Goal: Browse casually: Explore the website without a specific task or goal

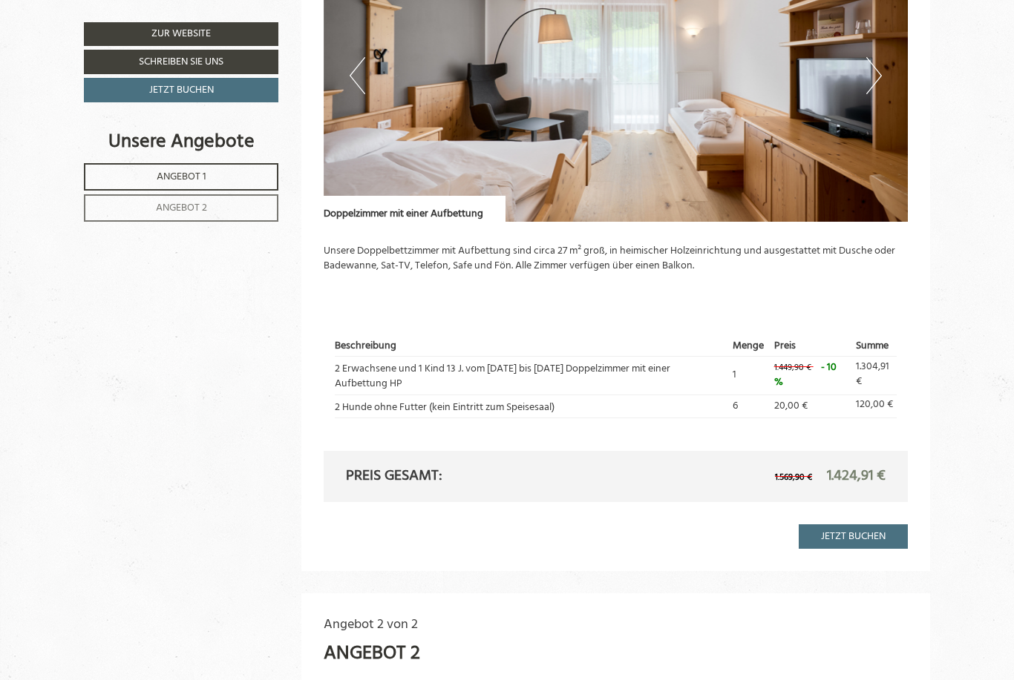
scroll to position [947, 0]
click at [874, 65] on button "Next" at bounding box center [874, 75] width 16 height 37
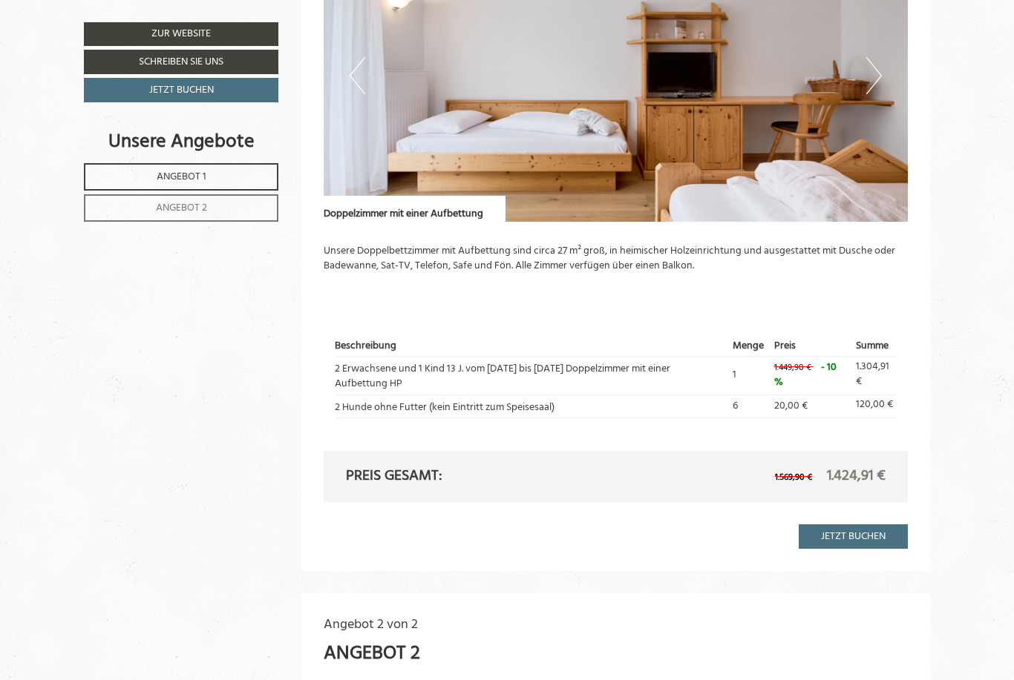
click at [873, 68] on button "Next" at bounding box center [874, 75] width 16 height 37
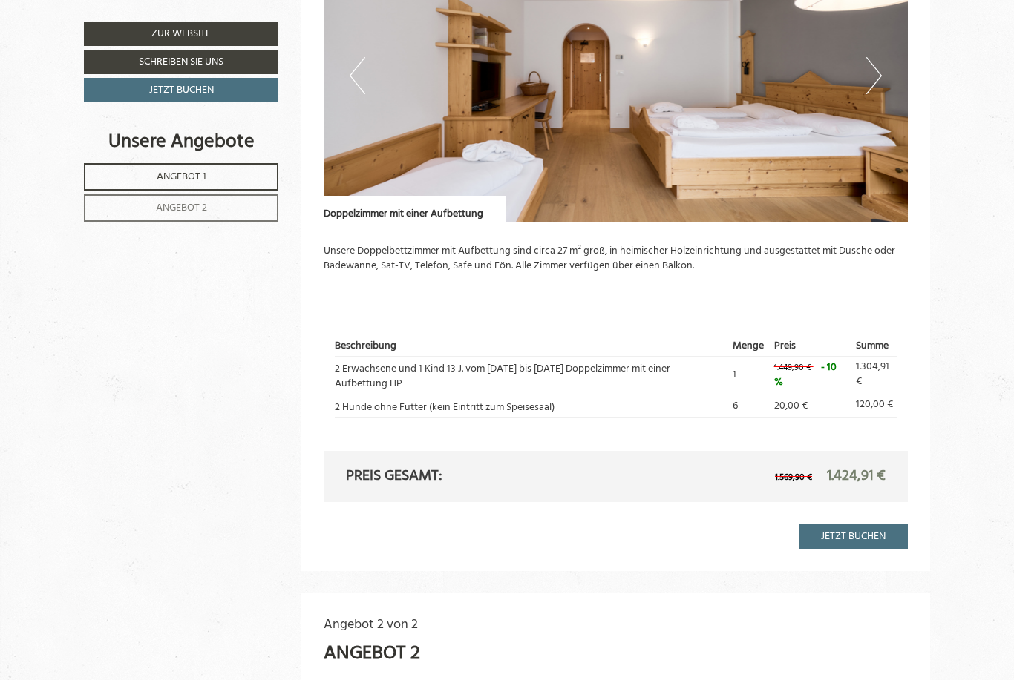
click at [873, 70] on button "Next" at bounding box center [874, 75] width 16 height 37
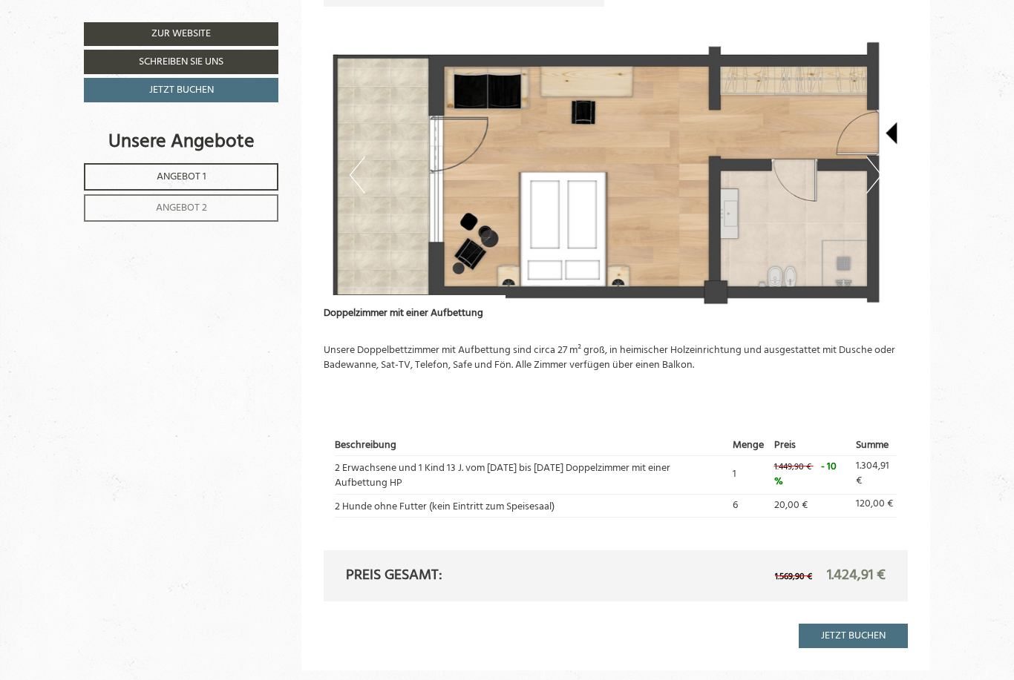
scroll to position [910, 0]
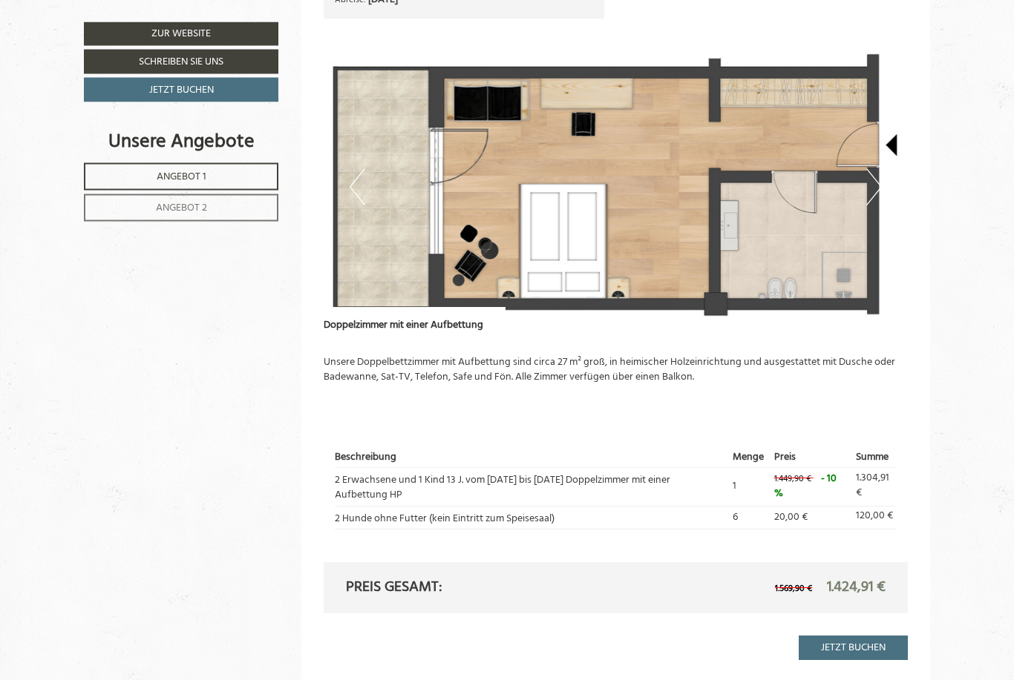
click at [881, 184] on button "Next" at bounding box center [874, 187] width 16 height 37
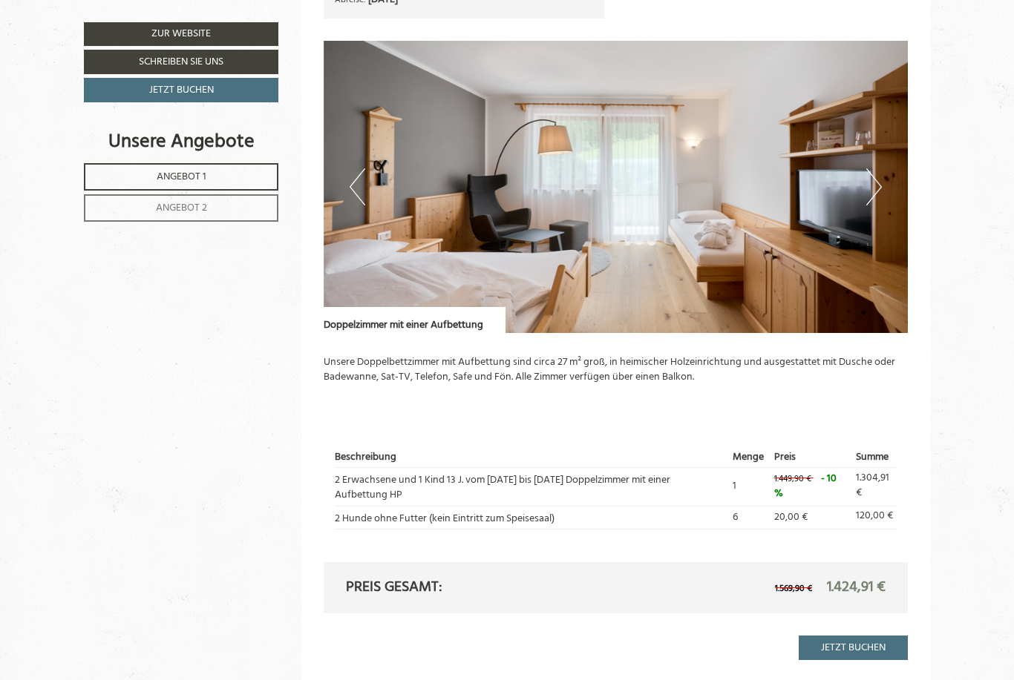
click at [880, 177] on button "Next" at bounding box center [874, 186] width 16 height 37
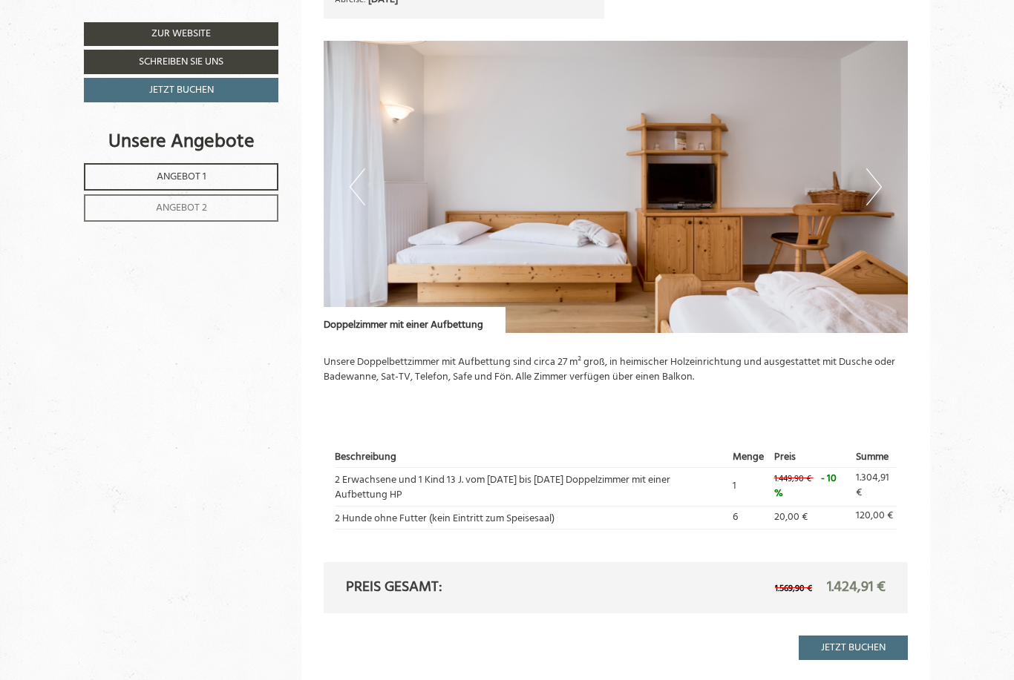
click at [878, 179] on button "Next" at bounding box center [874, 186] width 16 height 37
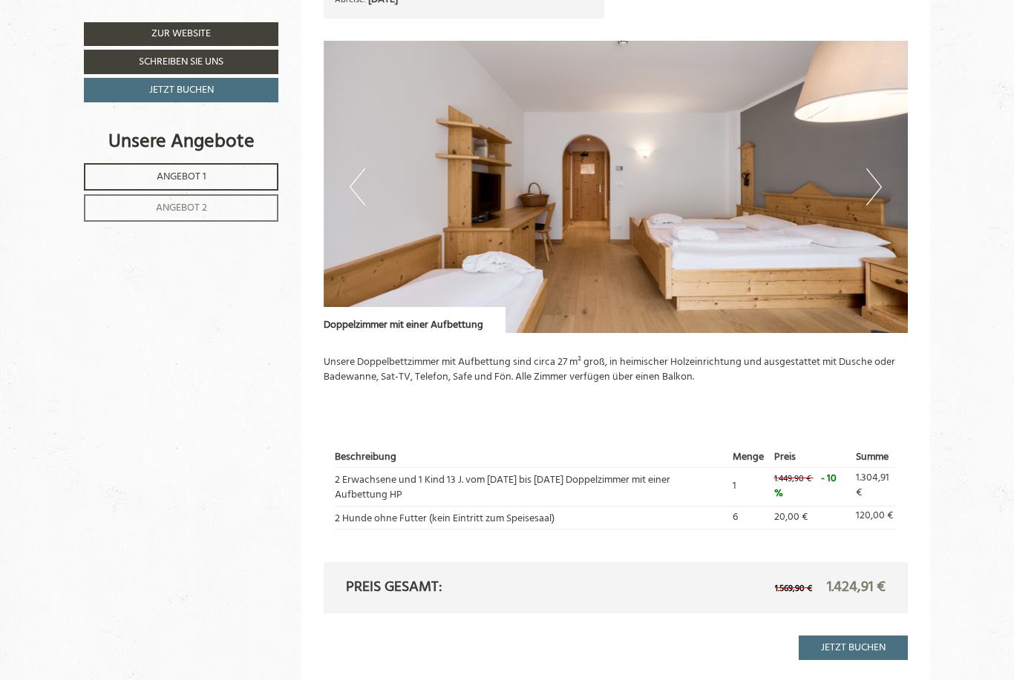
click at [881, 179] on button "Next" at bounding box center [874, 186] width 16 height 37
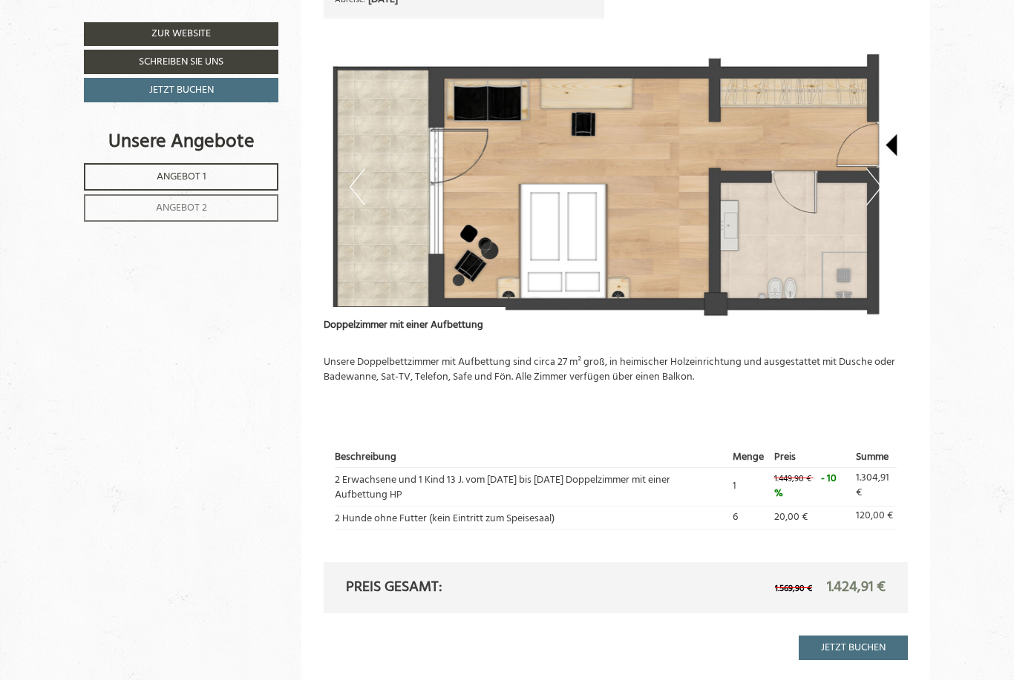
click at [882, 183] on img at bounding box center [616, 187] width 585 height 292
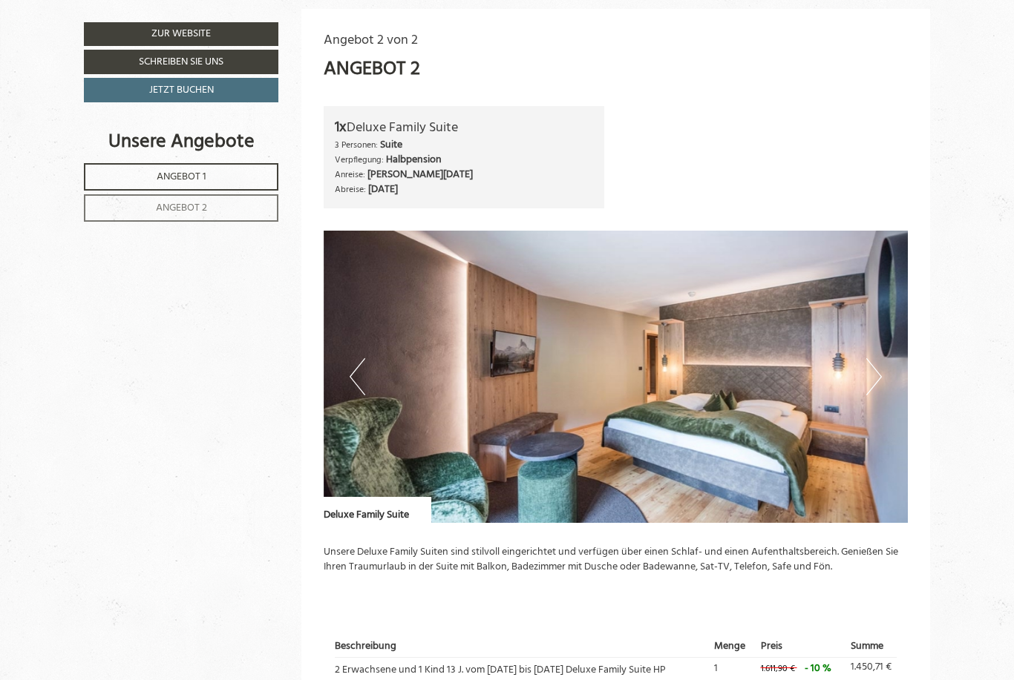
scroll to position [1646, 0]
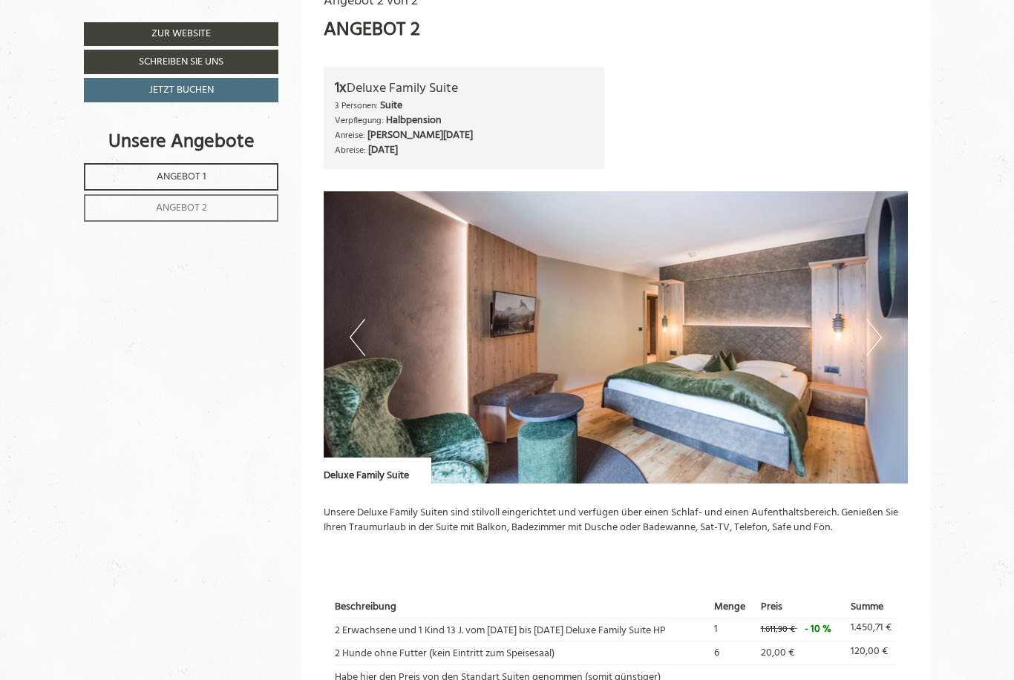
click at [873, 319] on button "Next" at bounding box center [874, 337] width 16 height 37
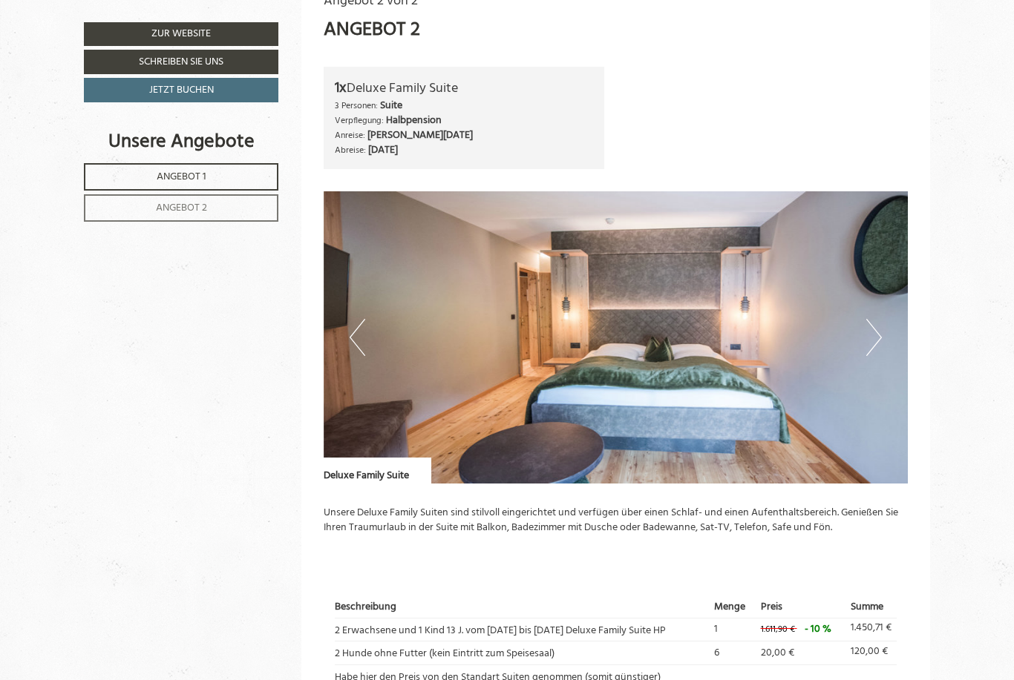
click at [882, 324] on img at bounding box center [616, 337] width 585 height 292
click at [878, 319] on button "Next" at bounding box center [874, 337] width 16 height 37
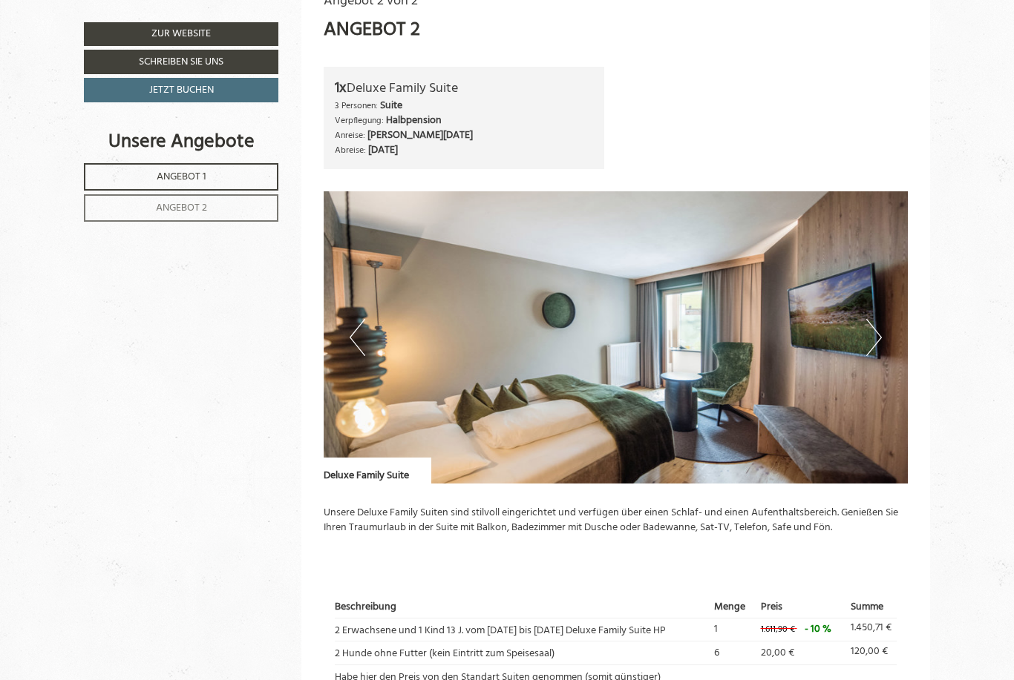
click at [873, 321] on button "Next" at bounding box center [874, 337] width 16 height 37
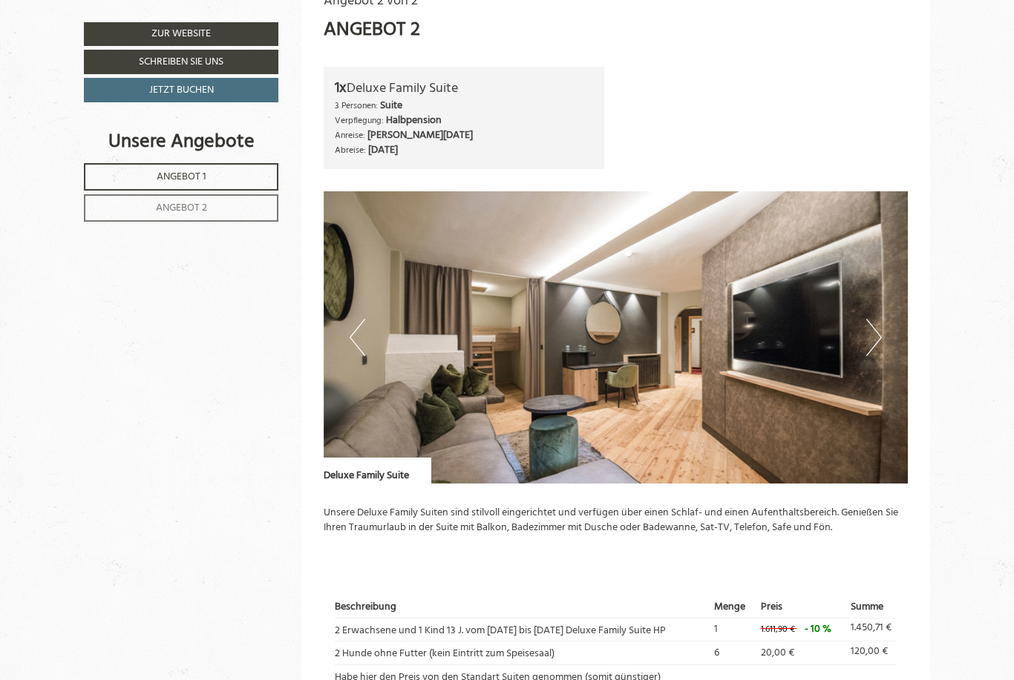
click at [877, 322] on button "Next" at bounding box center [874, 337] width 16 height 37
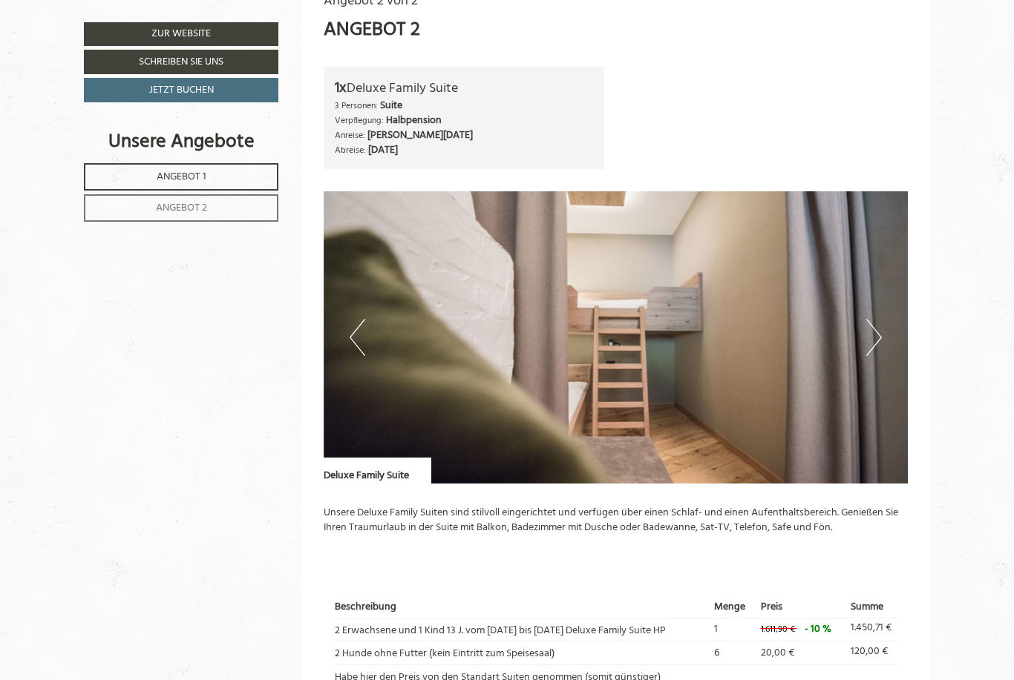
click at [877, 326] on button "Next" at bounding box center [874, 337] width 16 height 37
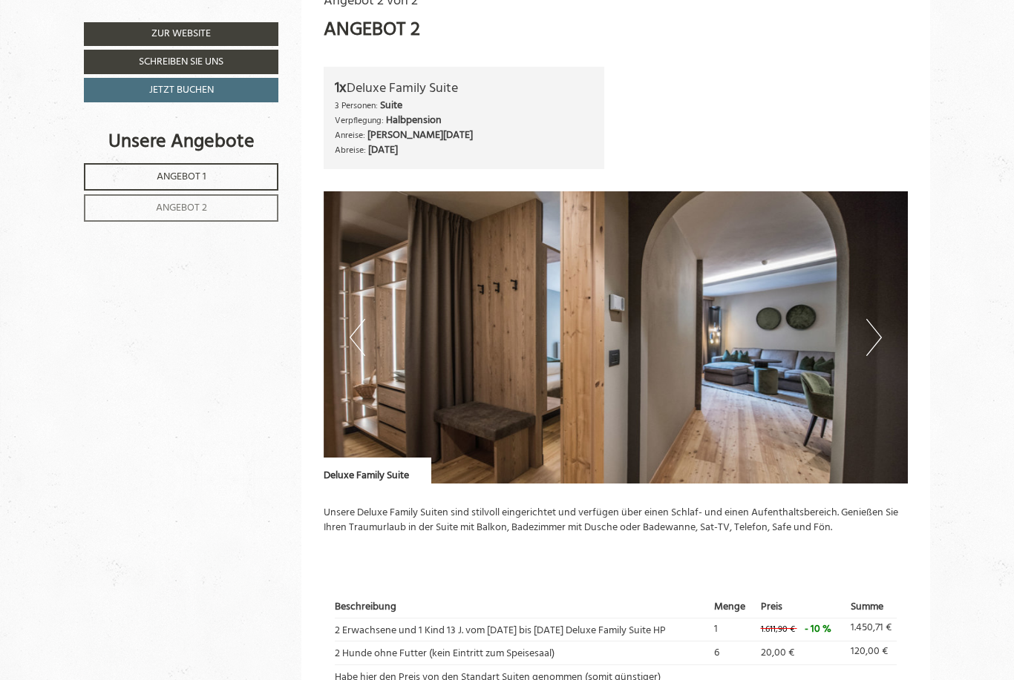
click at [879, 327] on button "Next" at bounding box center [874, 337] width 16 height 37
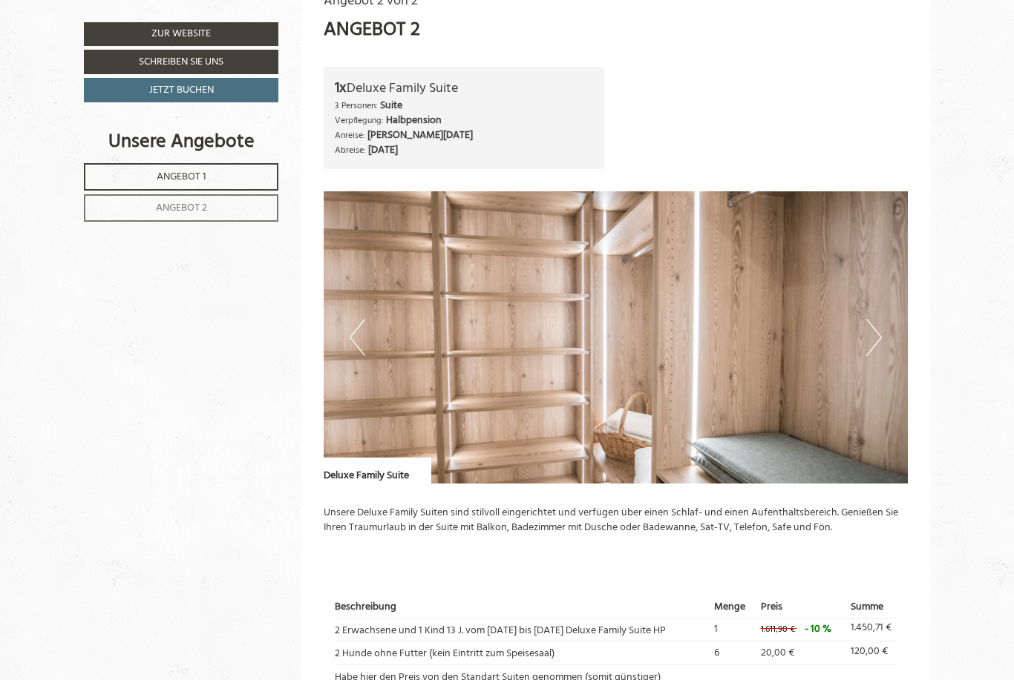
click at [880, 321] on button "Next" at bounding box center [874, 337] width 16 height 37
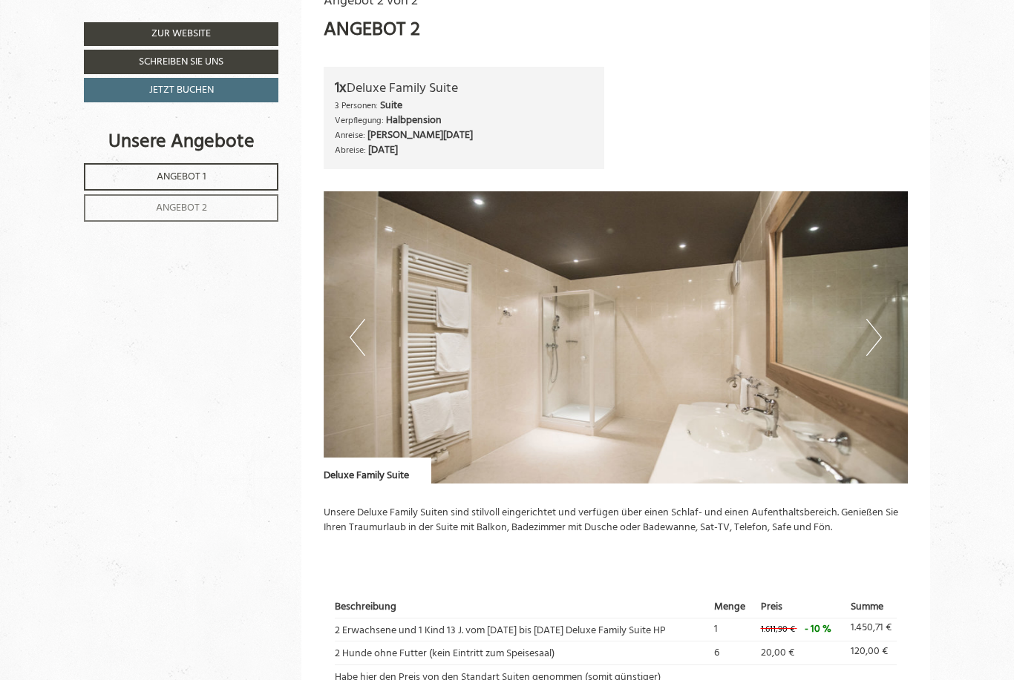
click at [870, 319] on button "Next" at bounding box center [874, 337] width 16 height 37
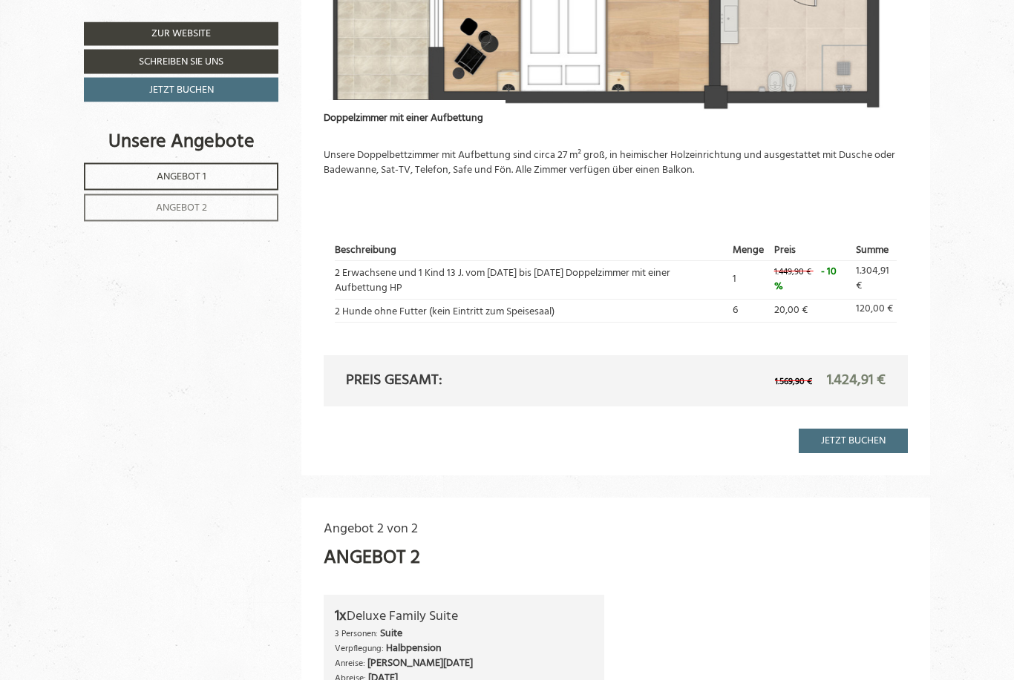
scroll to position [1057, 0]
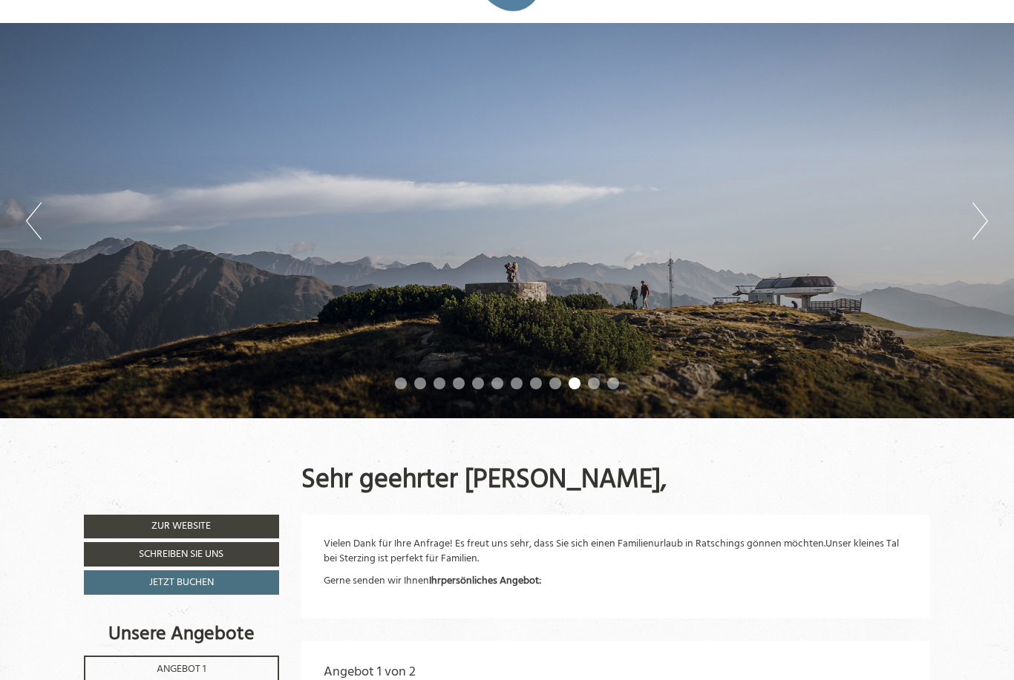
scroll to position [0, 0]
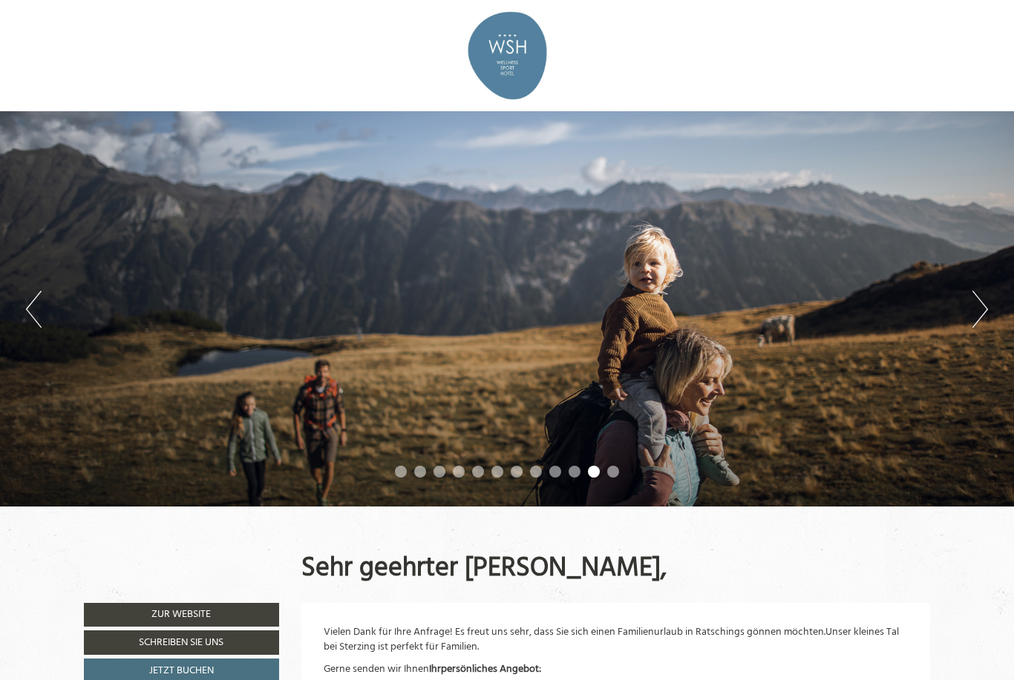
click at [977, 314] on button "Next" at bounding box center [980, 309] width 16 height 37
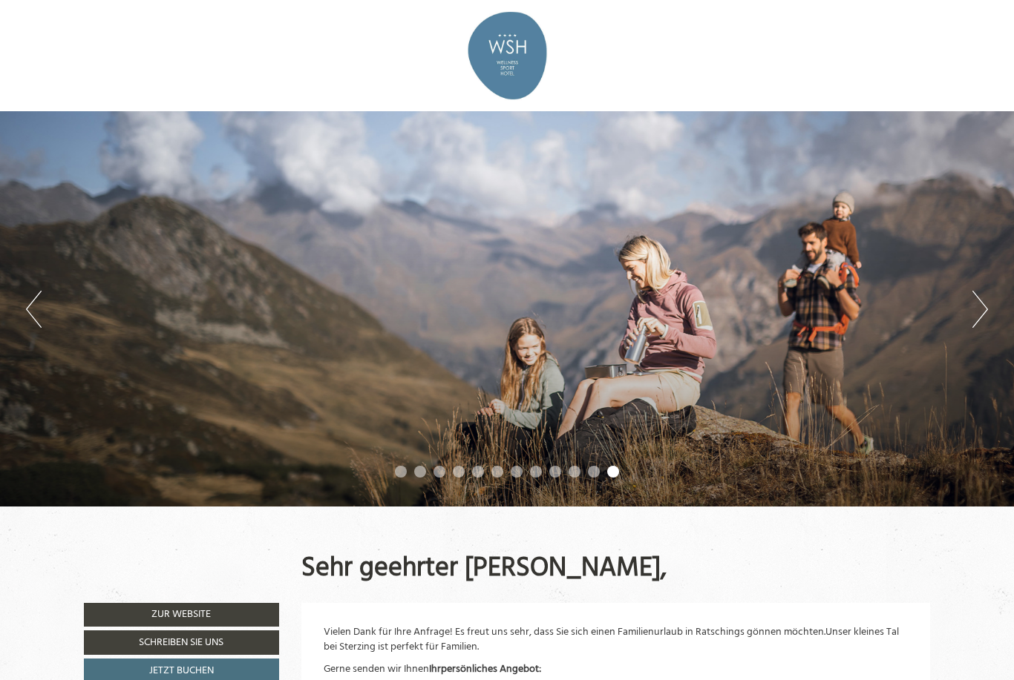
click at [980, 312] on button "Next" at bounding box center [980, 309] width 16 height 37
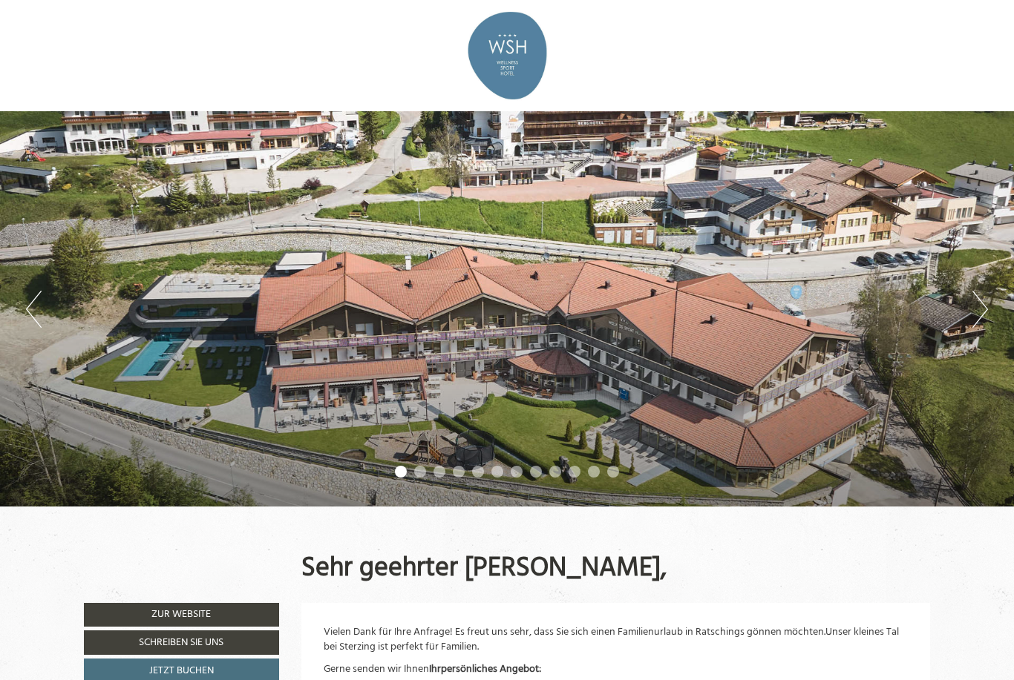
click at [973, 308] on button "Next" at bounding box center [980, 309] width 16 height 37
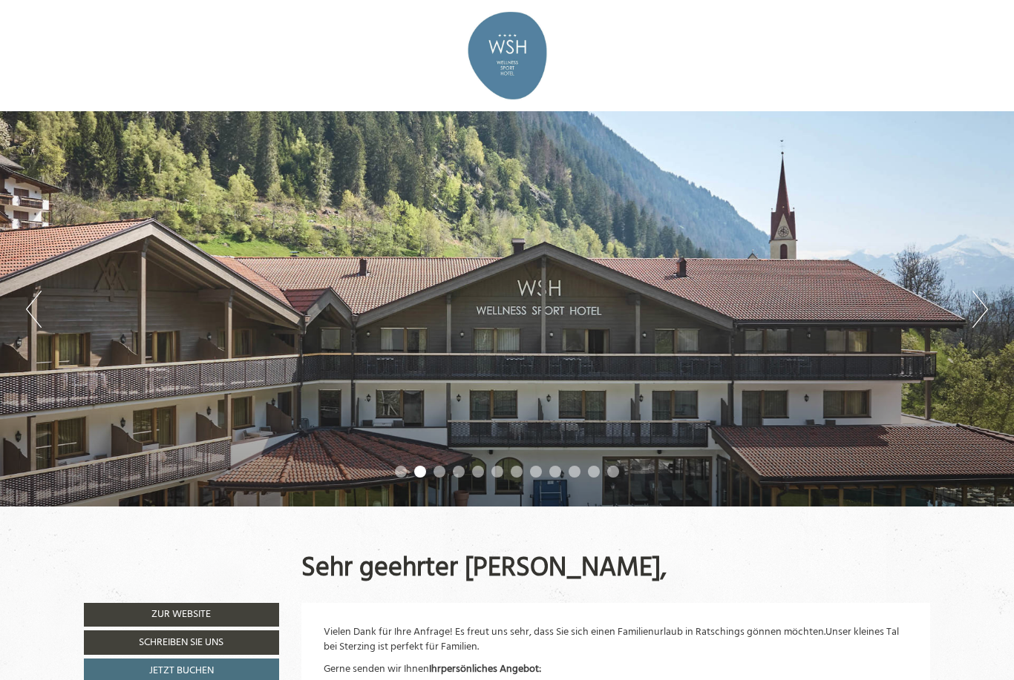
click at [972, 304] on button "Next" at bounding box center [980, 309] width 16 height 37
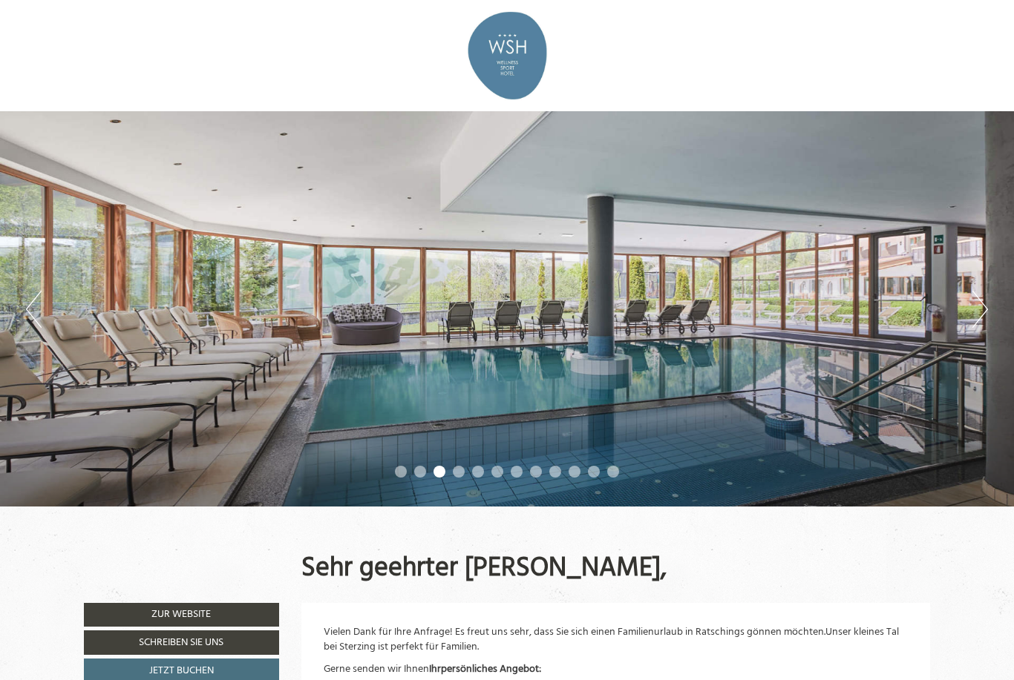
click at [976, 303] on button "Next" at bounding box center [980, 309] width 16 height 37
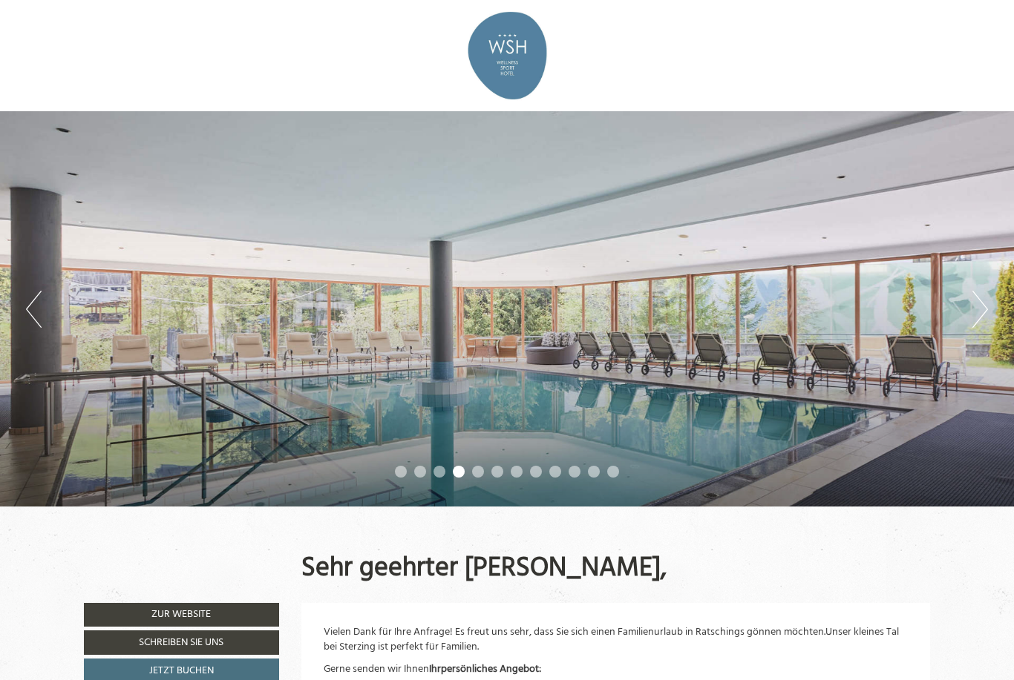
click at [996, 304] on div "Previous Next 1 2 3 4 5 6 7 8 9 10 11 12" at bounding box center [507, 309] width 1014 height 396
click at [982, 307] on button "Next" at bounding box center [980, 309] width 16 height 37
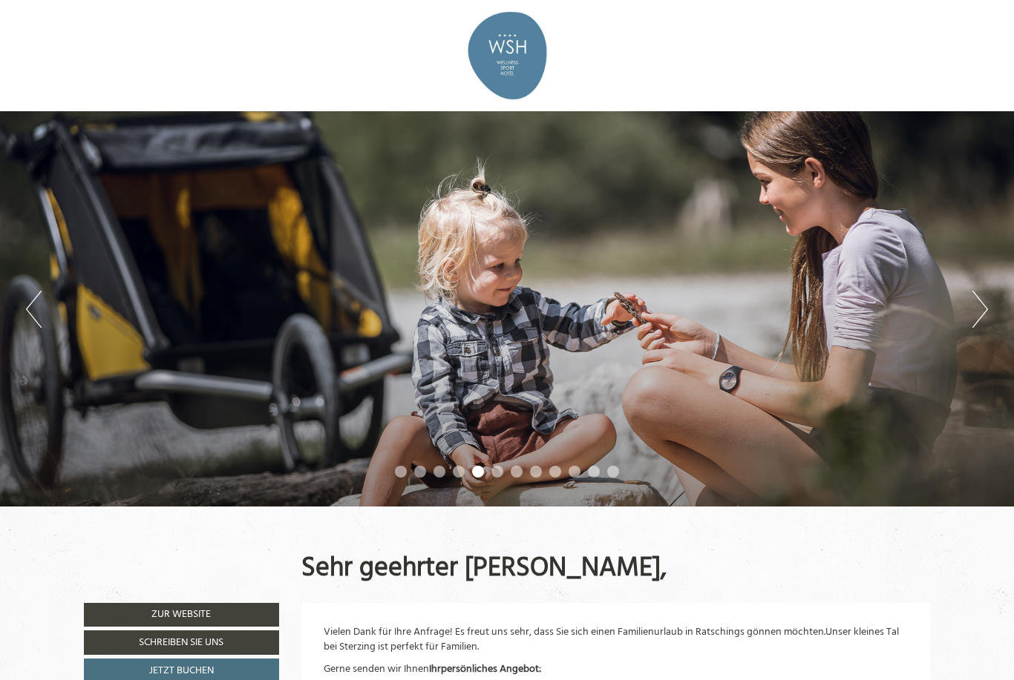
click at [973, 308] on button "Next" at bounding box center [980, 309] width 16 height 37
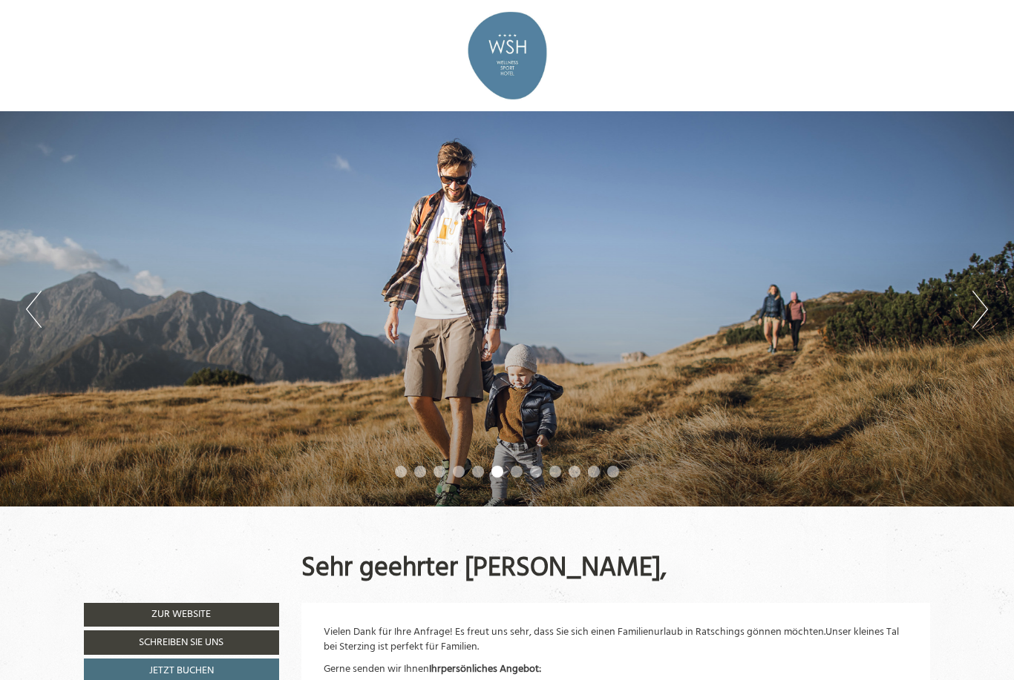
click at [983, 304] on button "Next" at bounding box center [980, 309] width 16 height 37
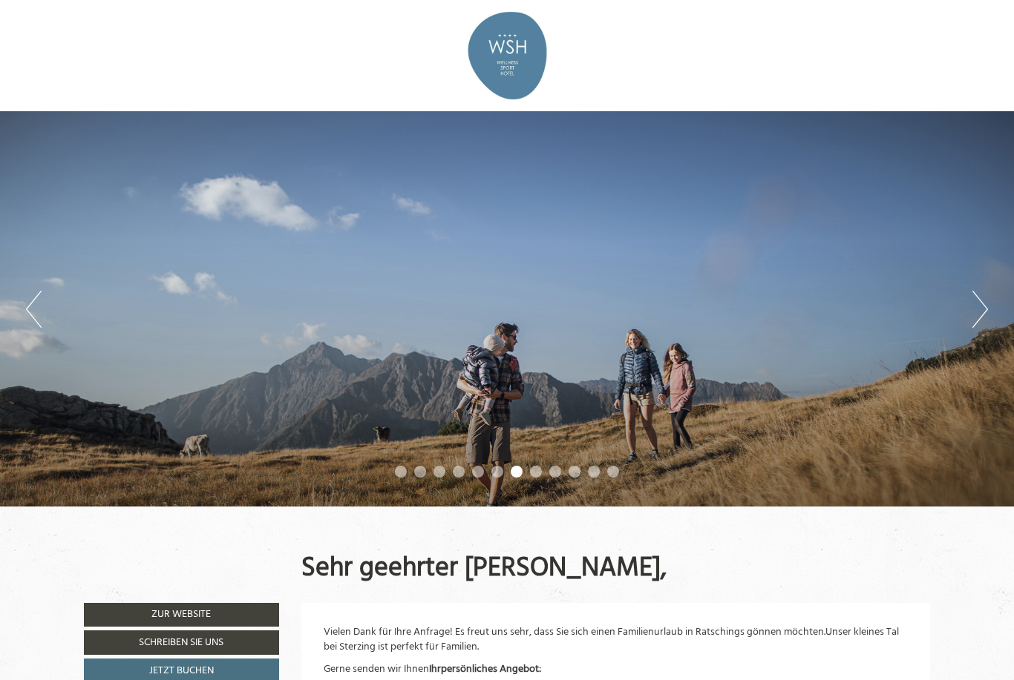
click at [985, 295] on button "Next" at bounding box center [980, 309] width 16 height 37
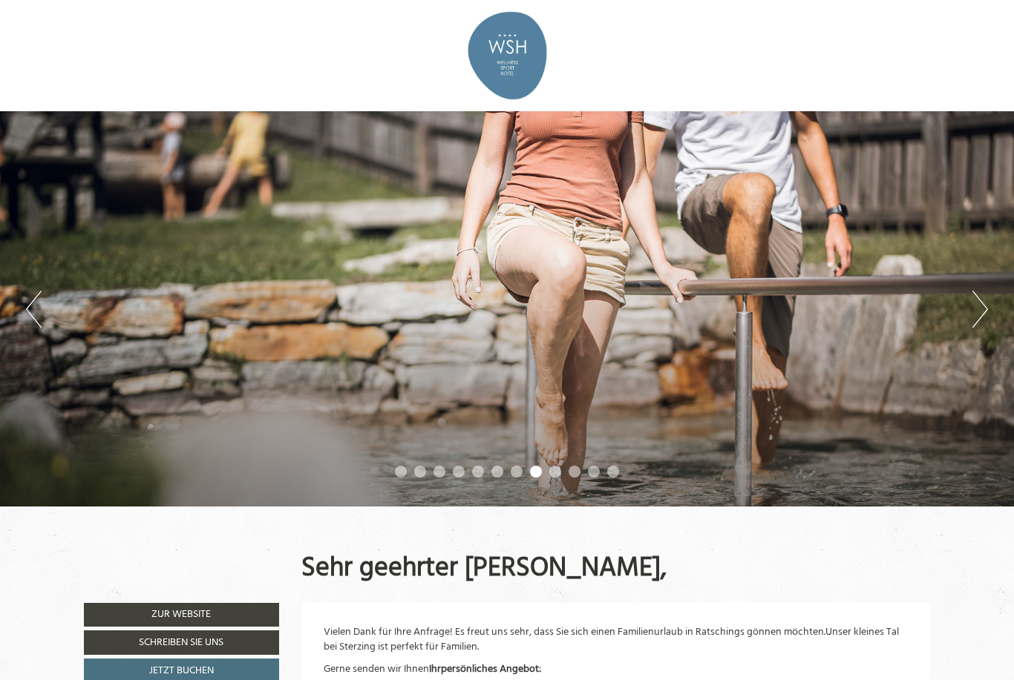
click at [995, 302] on div "Previous Next 1 2 3 4 5 6 7 8 9 10 11 12" at bounding box center [507, 309] width 1014 height 396
click at [974, 305] on button "Next" at bounding box center [980, 309] width 16 height 37
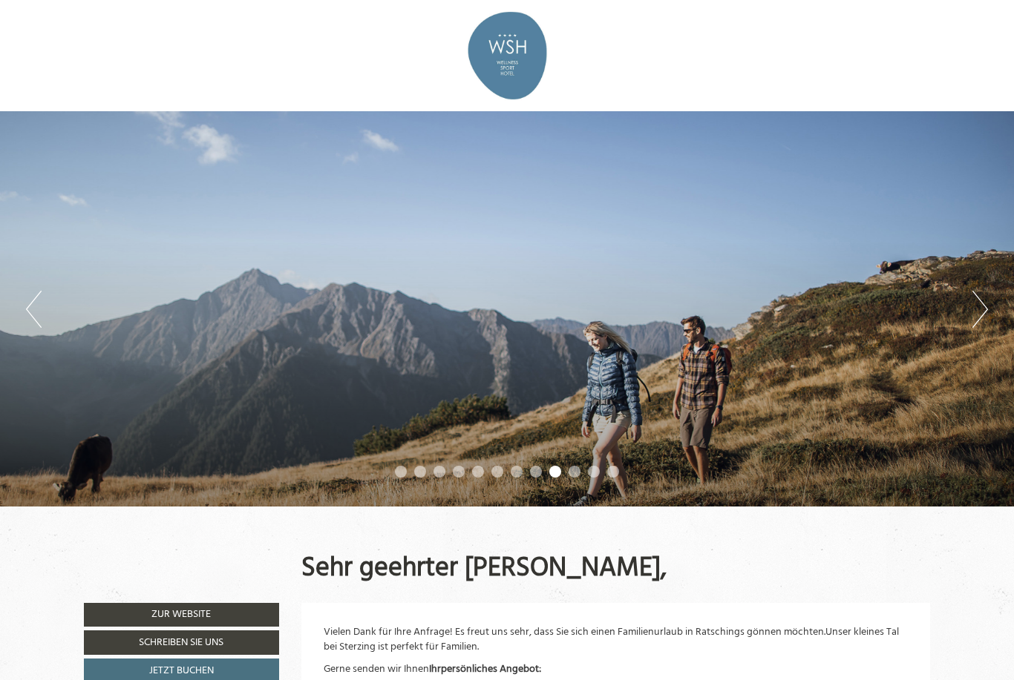
click at [982, 303] on button "Next" at bounding box center [980, 309] width 16 height 37
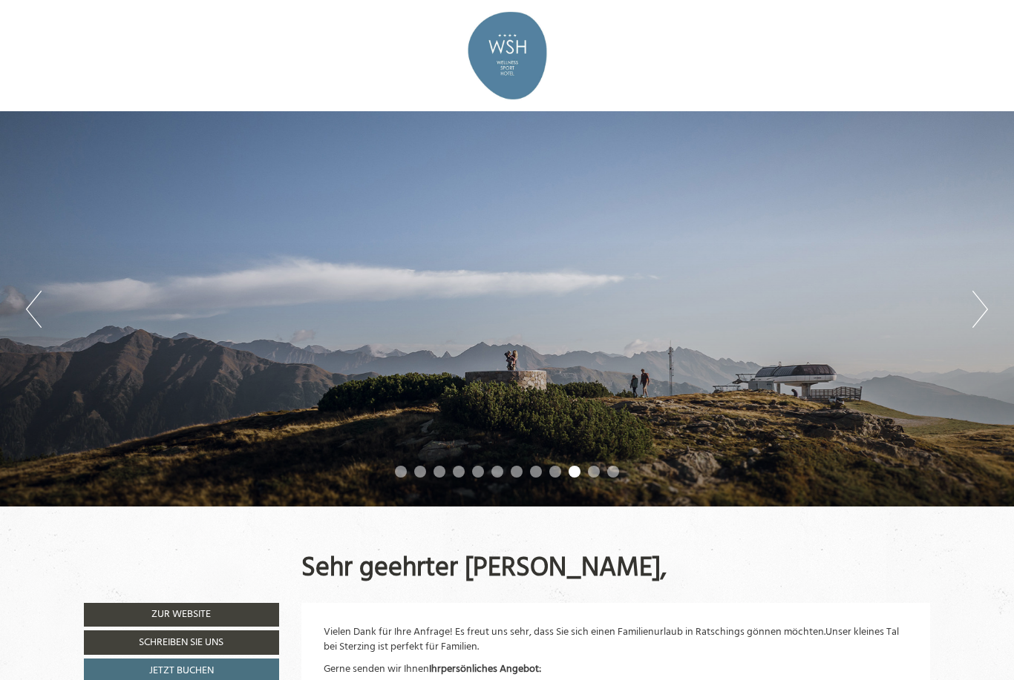
click at [983, 298] on button "Next" at bounding box center [980, 309] width 16 height 37
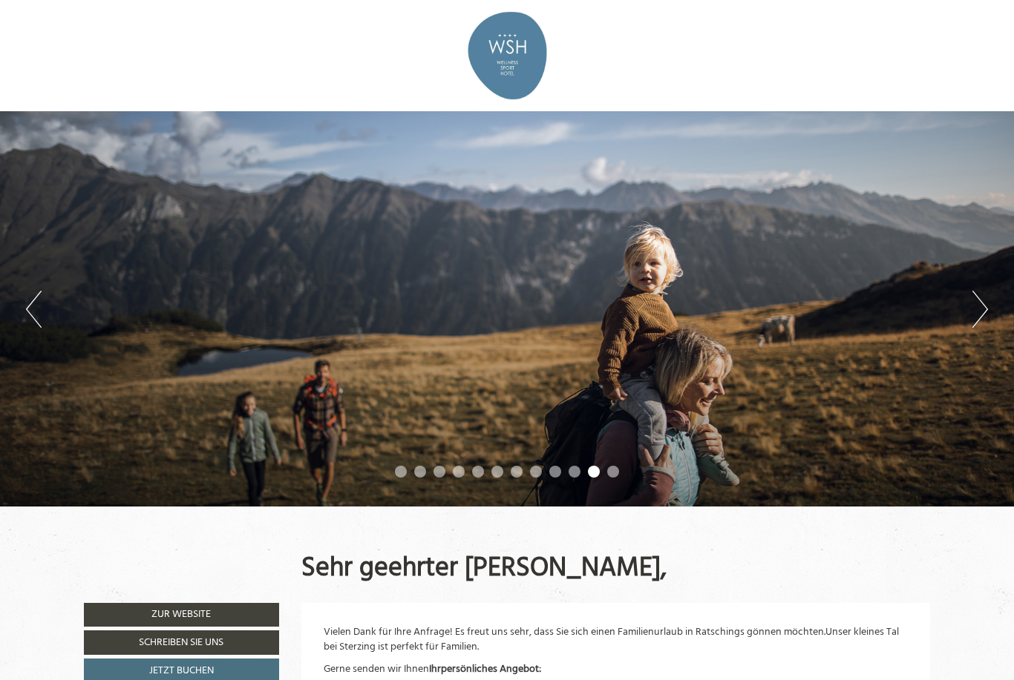
click at [936, 150] on div "Previous Next 1 2 3 4 5 6 7 8 9 10 11 12" at bounding box center [507, 309] width 1014 height 396
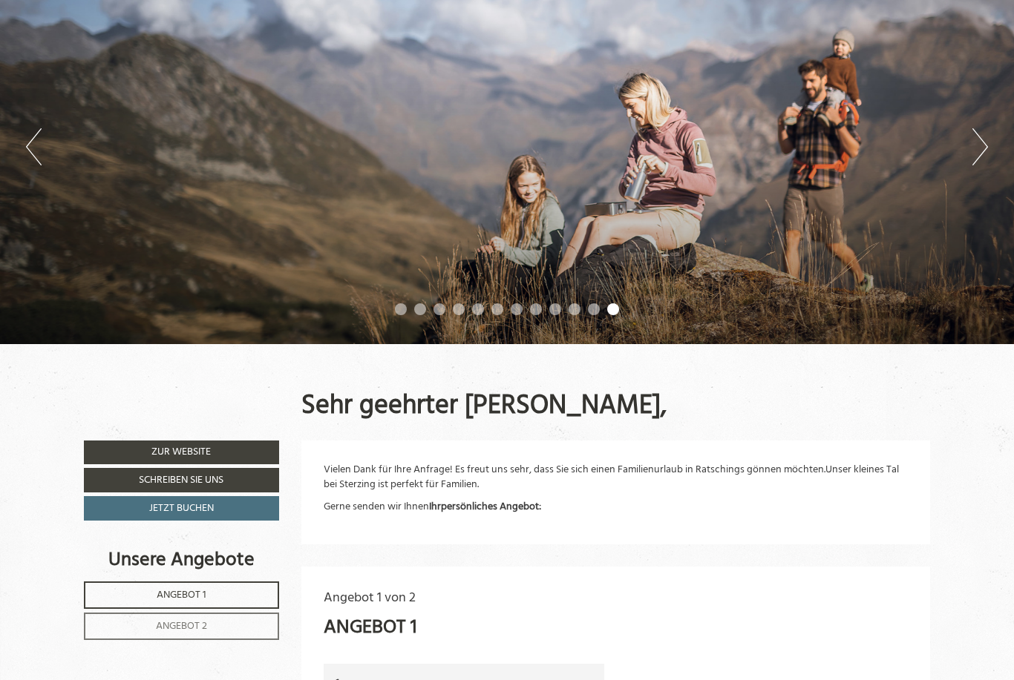
click at [973, 160] on button "Next" at bounding box center [980, 147] width 16 height 37
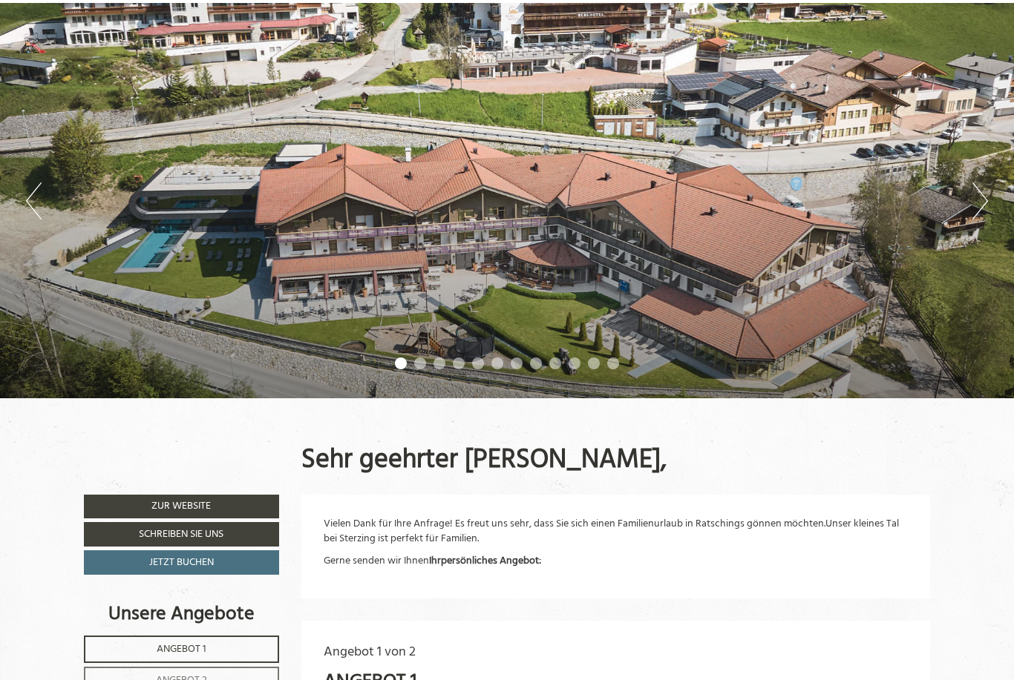
scroll to position [10, 0]
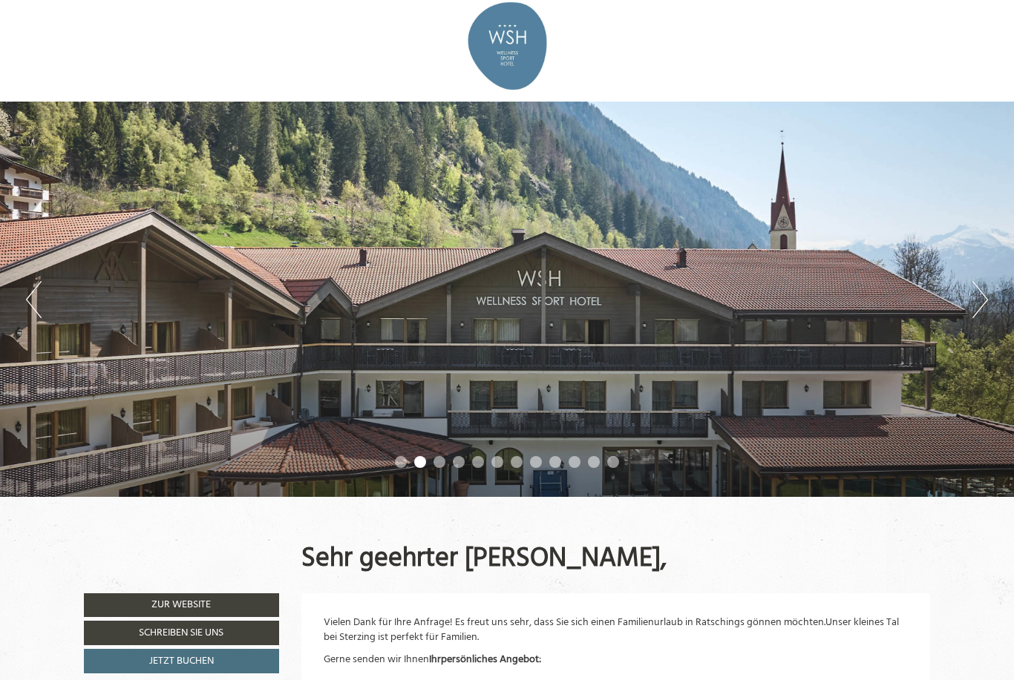
click at [973, 298] on button "Next" at bounding box center [980, 299] width 16 height 37
click at [980, 299] on button "Next" at bounding box center [980, 299] width 16 height 37
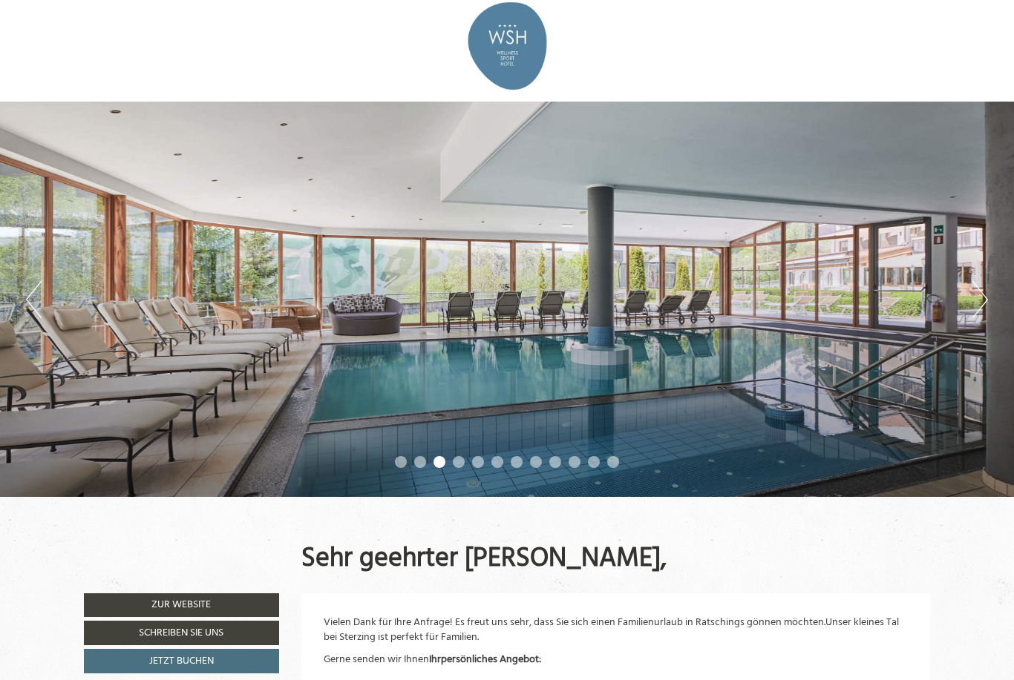
click at [978, 295] on button "Next" at bounding box center [980, 299] width 16 height 37
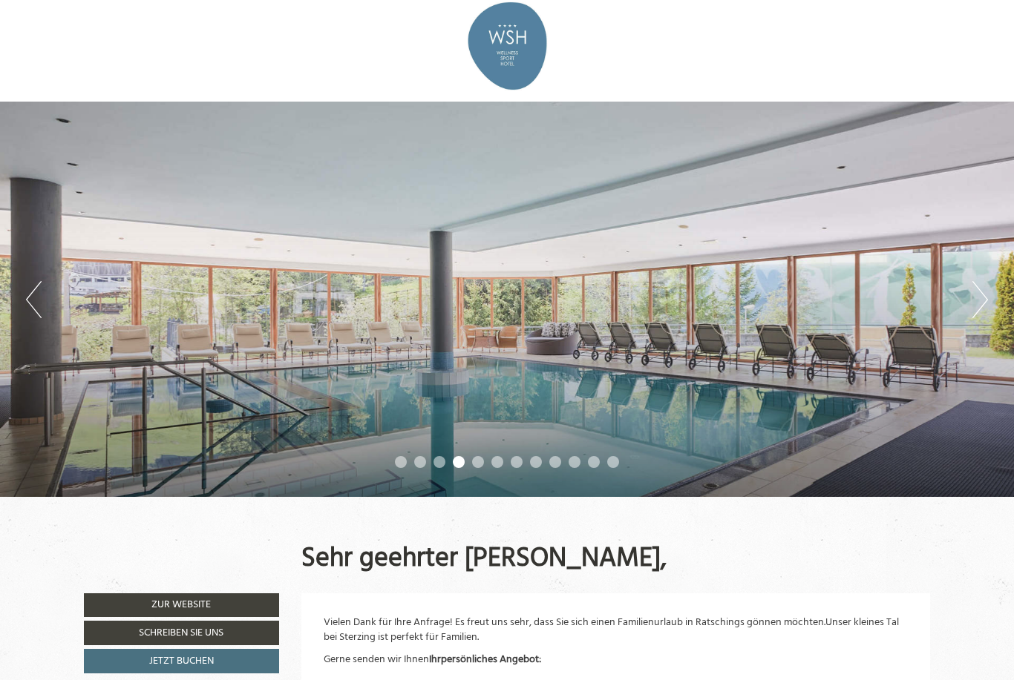
click at [980, 299] on button "Next" at bounding box center [980, 299] width 16 height 37
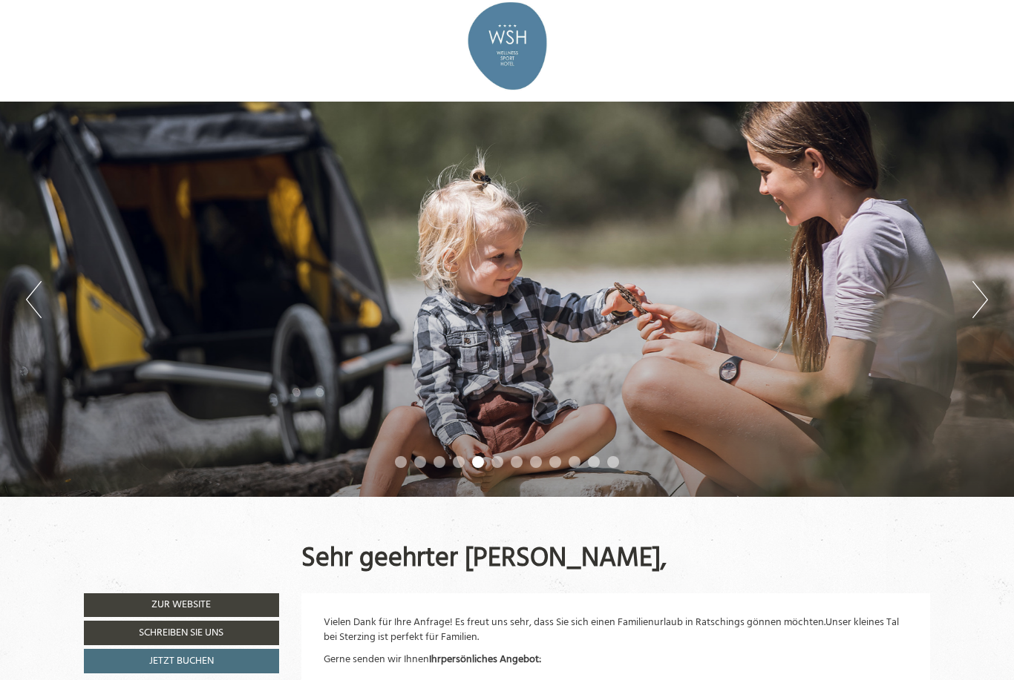
click at [974, 284] on button "Next" at bounding box center [980, 299] width 16 height 37
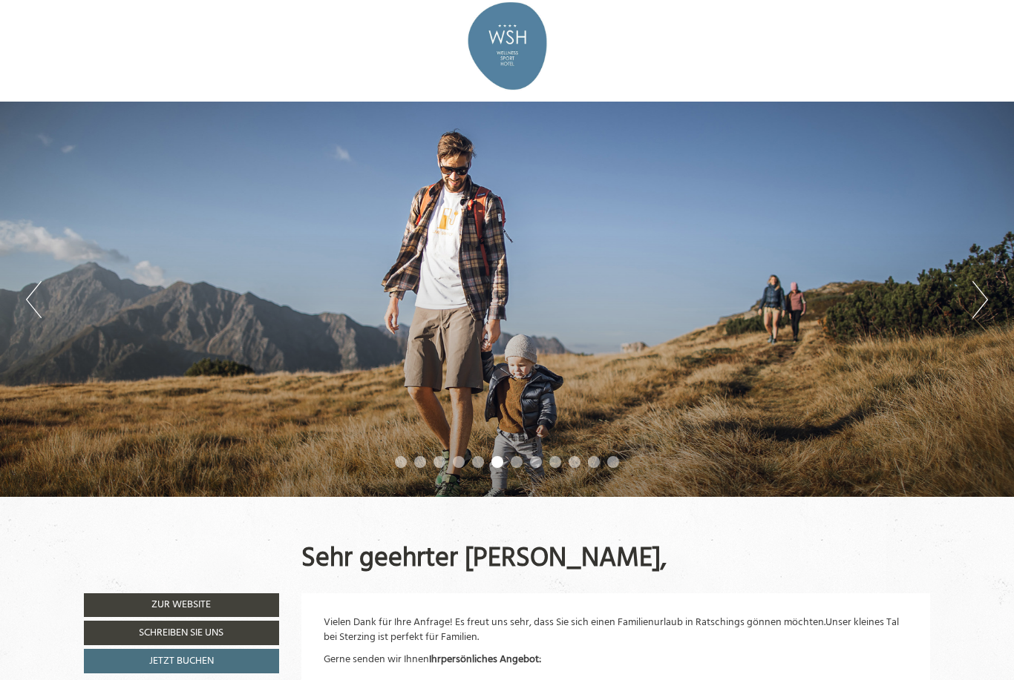
click at [980, 281] on button "Next" at bounding box center [980, 299] width 16 height 37
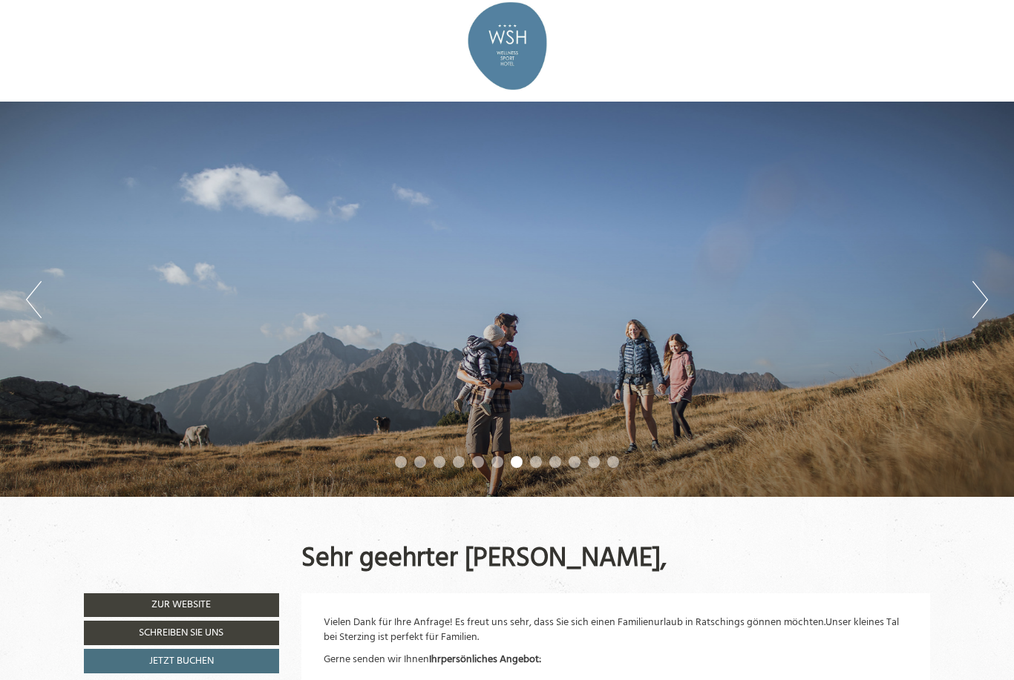
click at [970, 275] on div "Previous Next 1 2 3 4 5 6 7 8 9 10 11 12" at bounding box center [507, 300] width 1014 height 396
click at [979, 289] on button "Next" at bounding box center [980, 299] width 16 height 37
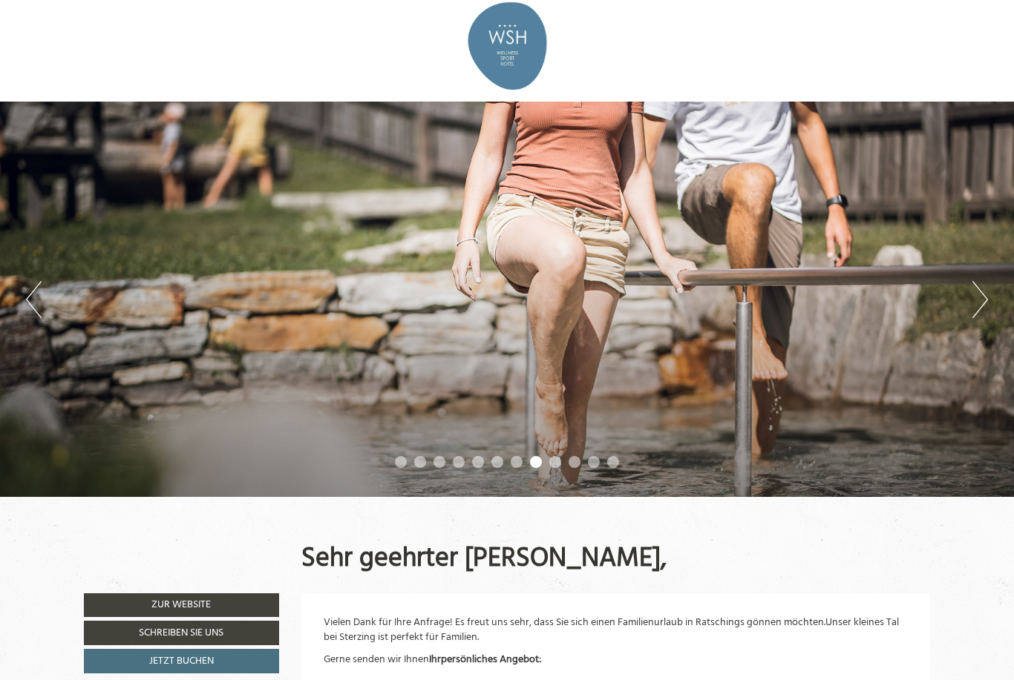
click at [974, 287] on button "Next" at bounding box center [980, 299] width 16 height 37
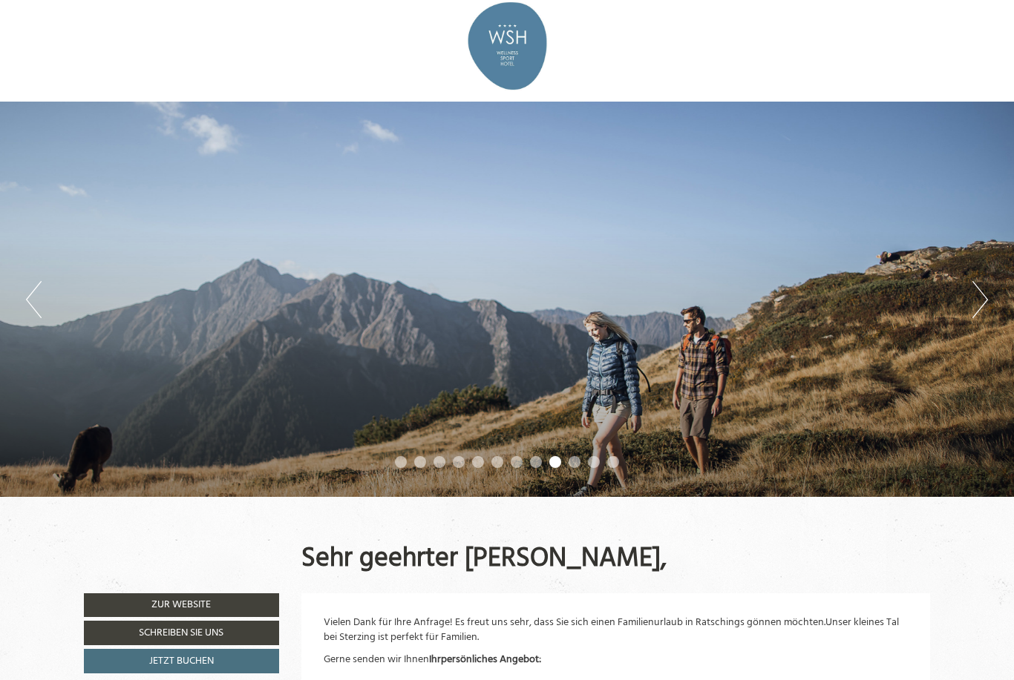
click at [977, 283] on button "Next" at bounding box center [980, 299] width 16 height 37
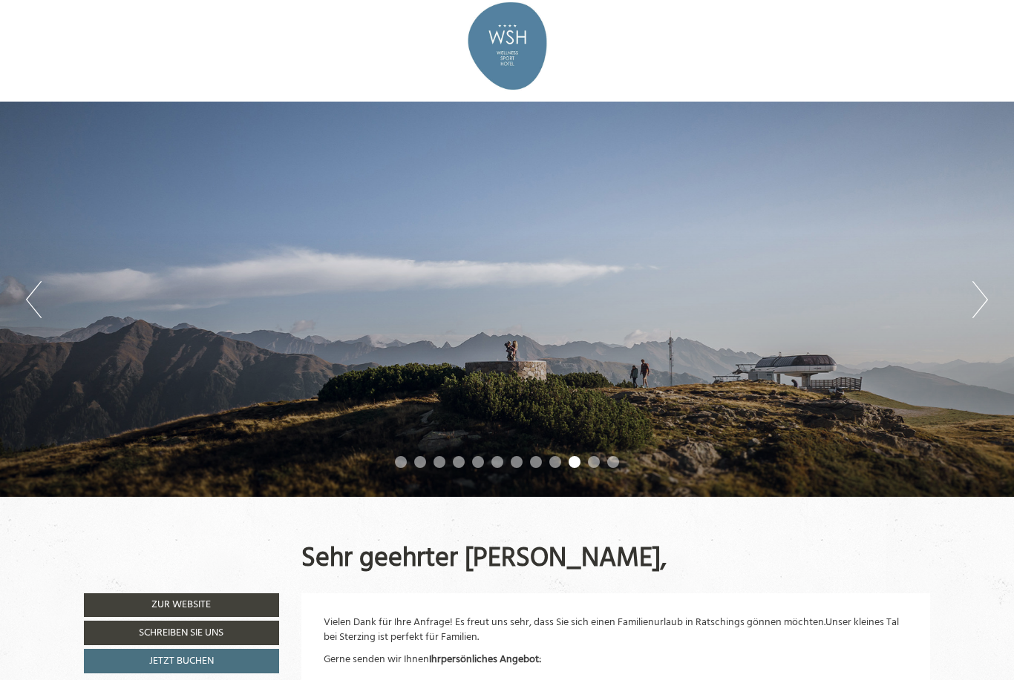
click at [982, 302] on button "Next" at bounding box center [980, 299] width 16 height 37
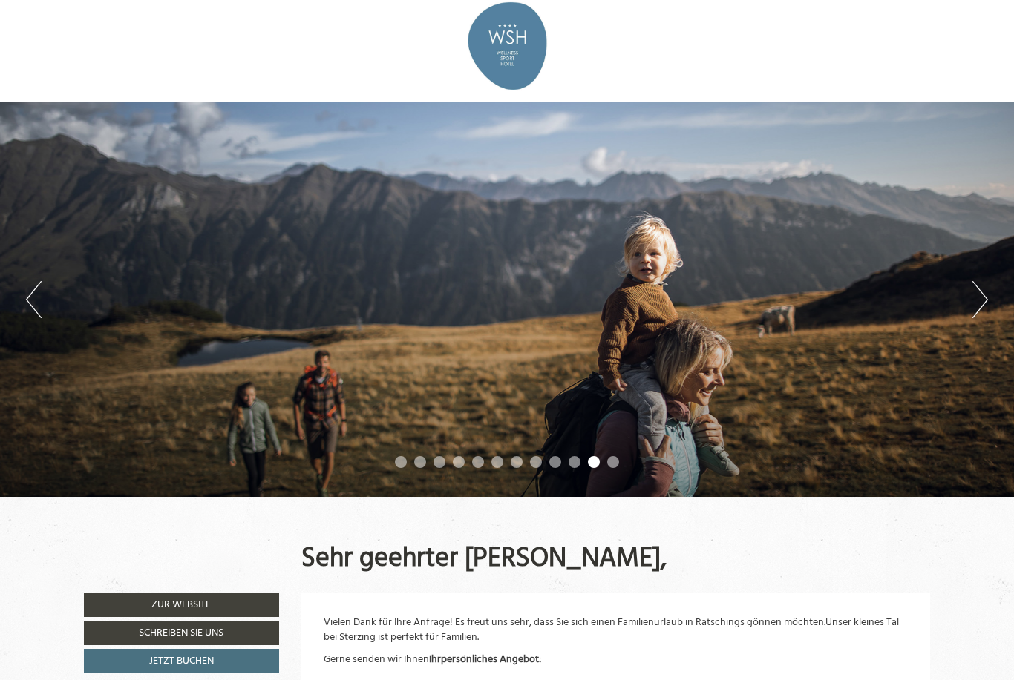
click at [980, 296] on button "Next" at bounding box center [980, 299] width 16 height 37
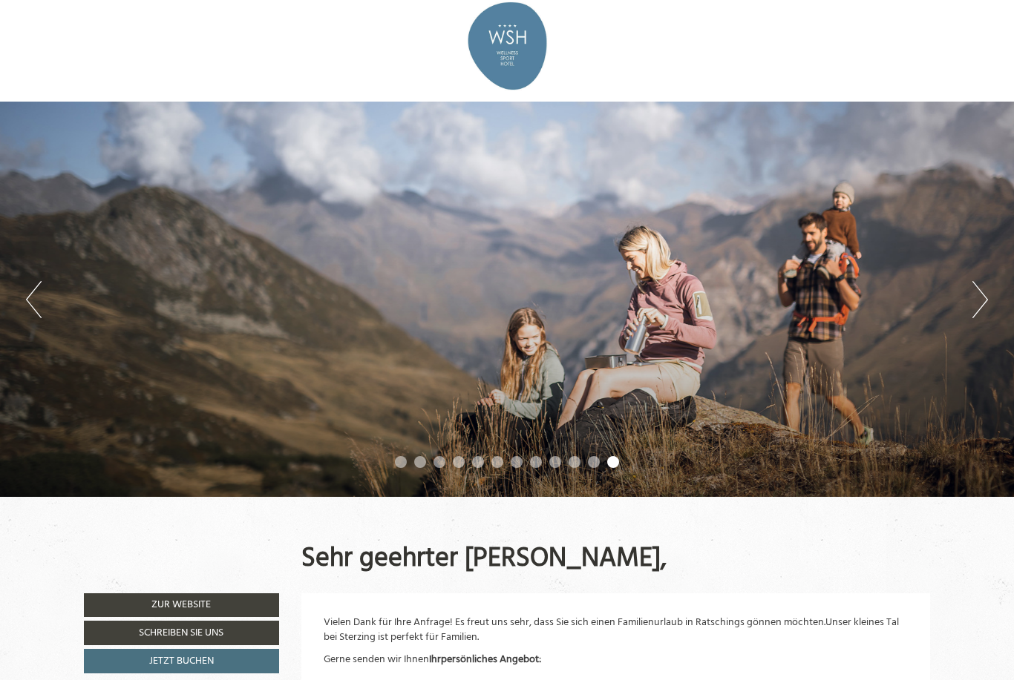
click at [987, 300] on button "Next" at bounding box center [980, 299] width 16 height 37
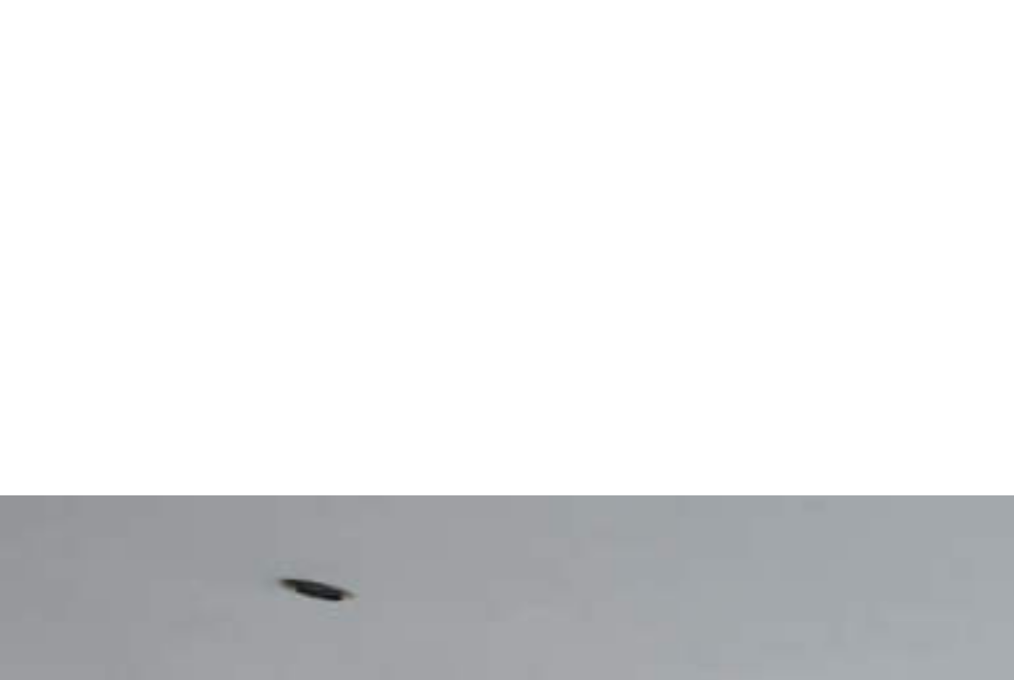
scroll to position [0, 0]
